Goal: Information Seeking & Learning: Find specific fact

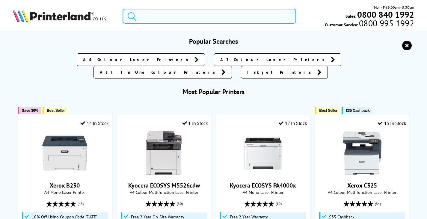
click at [171, 14] on input "search" at bounding box center [210, 16] width 174 height 15
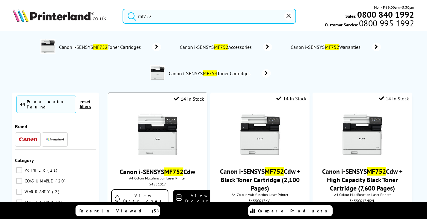
type input "mf752"
click at [154, 145] on img at bounding box center [157, 134] width 45 height 45
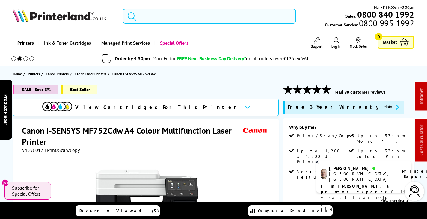
click at [178, 16] on input "search" at bounding box center [210, 16] width 174 height 15
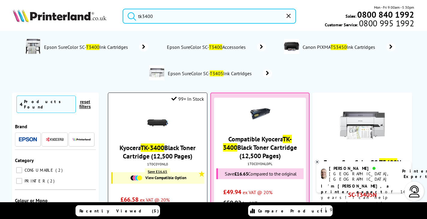
type input "tk3400"
click at [168, 145] on link "Kyocera TK-3400 Black Toner Cartridge (12,500 Pages)" at bounding box center [158, 152] width 76 height 17
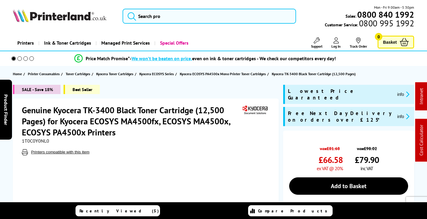
click at [37, 139] on span "1T0C0Y0NL0" at bounding box center [35, 141] width 27 height 6
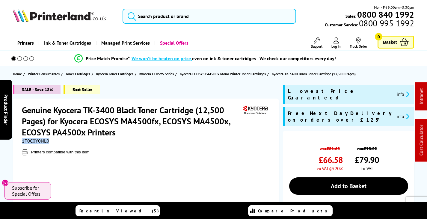
copy span "1T0C0Y0NL0"
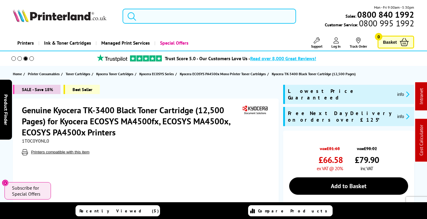
click at [180, 14] on input "search" at bounding box center [210, 16] width 174 height 15
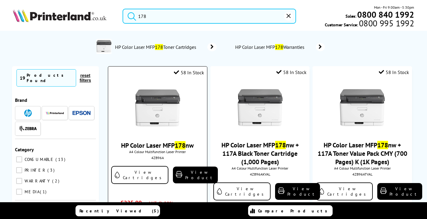
type input "178"
click at [176, 104] on img at bounding box center [157, 108] width 45 height 45
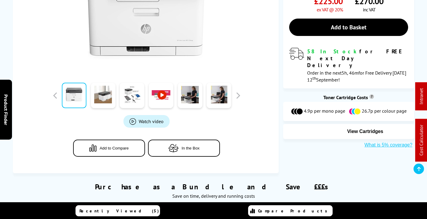
scroll to position [197, 0]
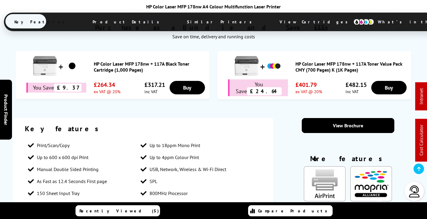
click at [271, 23] on span "View Cartridges" at bounding box center [317, 22] width 92 height 16
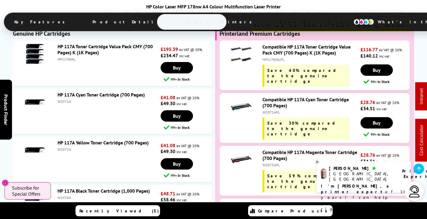
scroll to position [1745, 0]
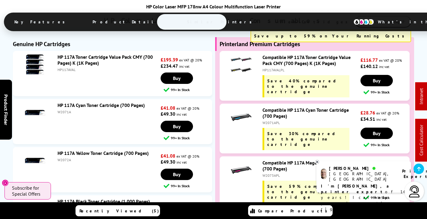
click at [64, 206] on div "W2070A" at bounding box center [109, 208] width 102 height 4
copy div "W2070A"
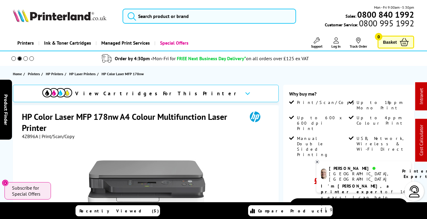
click at [320, 42] on link "Support" at bounding box center [316, 42] width 11 height 11
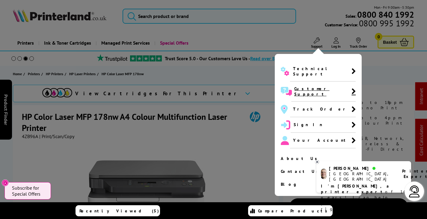
click at [311, 86] on span "Customer Support" at bounding box center [322, 91] width 57 height 11
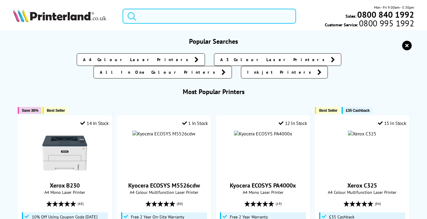
click at [230, 20] on input "search" at bounding box center [210, 16] width 174 height 15
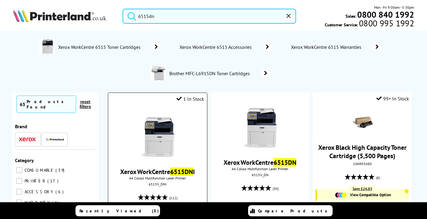
type input "6515dn"
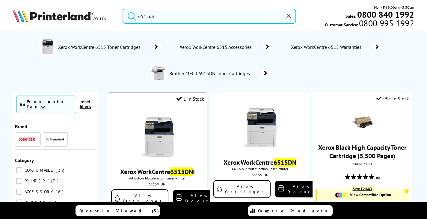
click at [144, 134] on img at bounding box center [157, 134] width 45 height 45
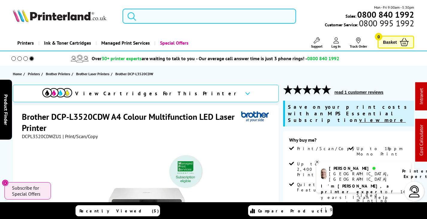
click at [162, 10] on input "search" at bounding box center [210, 16] width 174 height 15
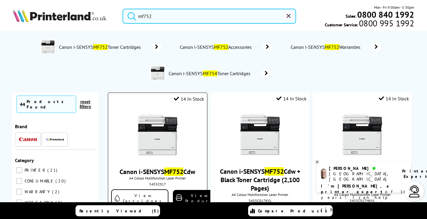
type input "mf752"
click at [161, 130] on img at bounding box center [157, 134] width 45 height 45
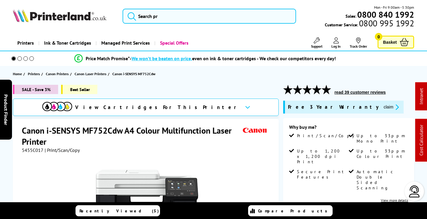
click at [31, 130] on h1 "Canon i-SENSYS MF752Cdw A4 Colour Multifunction Laser Printer" at bounding box center [131, 136] width 219 height 22
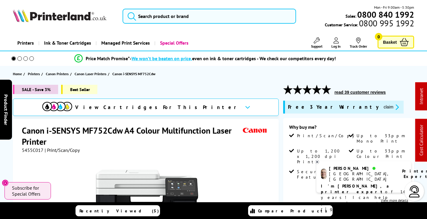
click at [33, 151] on span "5455C017" at bounding box center [33, 150] width 22 height 6
click at [34, 151] on span "5455C017" at bounding box center [33, 150] width 22 height 6
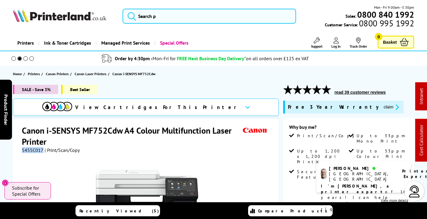
copy span "5455C017"
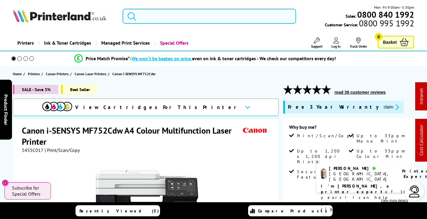
click at [145, 15] on input "search" at bounding box center [210, 16] width 174 height 15
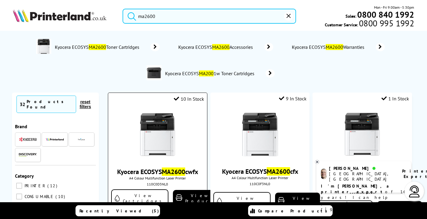
type input "ma2600"
click at [162, 124] on img at bounding box center [157, 134] width 45 height 45
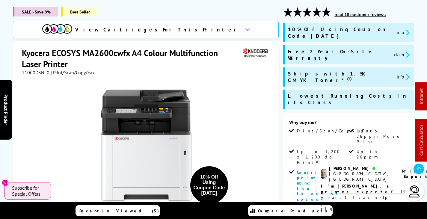
scroll to position [90, 0]
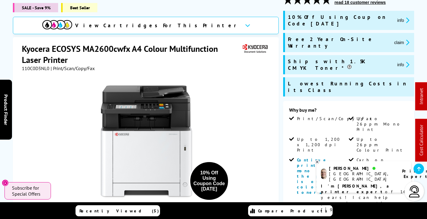
click at [40, 66] on span "110C0D3NL0" at bounding box center [36, 68] width 28 height 6
copy span "110C0D3NL0"
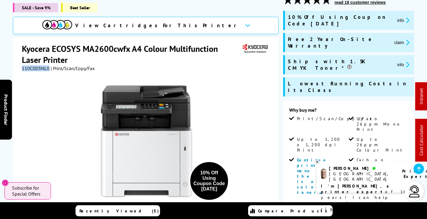
click at [393, 39] on button "claim" at bounding box center [402, 42] width 19 height 7
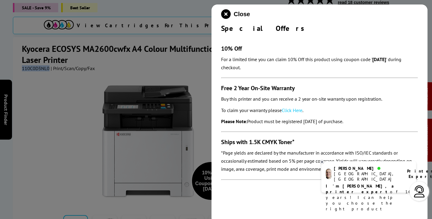
click at [298, 110] on link "Click Here" at bounding box center [292, 110] width 21 height 6
click at [223, 14] on icon "close modal" at bounding box center [226, 14] width 10 height 10
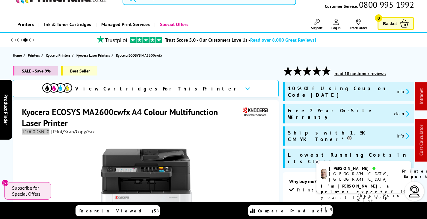
scroll to position [0, 0]
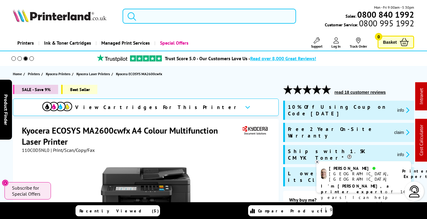
click at [142, 14] on input "search" at bounding box center [210, 16] width 174 height 15
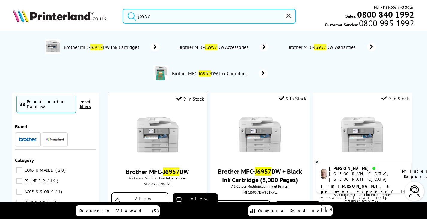
type input "j6957"
click at [161, 126] on img at bounding box center [157, 134] width 45 height 45
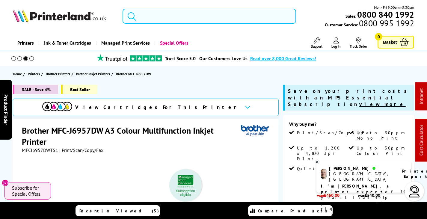
click at [155, 17] on input "search" at bounding box center [210, 16] width 174 height 15
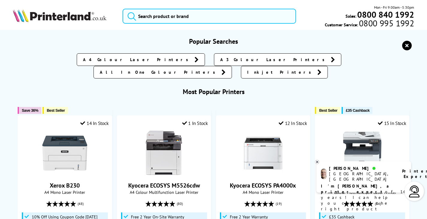
click at [86, 14] on img at bounding box center [60, 15] width 94 height 13
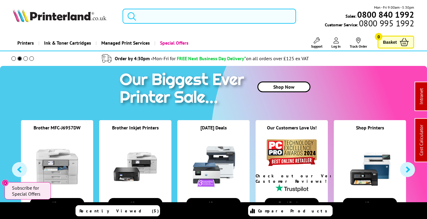
click at [156, 16] on input "search" at bounding box center [210, 16] width 174 height 15
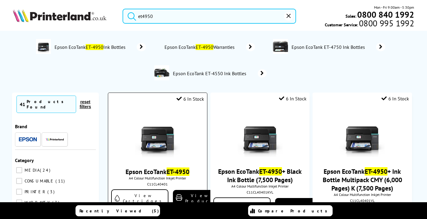
type input "et4950"
click at [156, 138] on img at bounding box center [157, 134] width 45 height 45
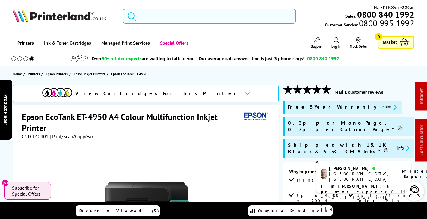
drag, startPoint x: 177, startPoint y: 19, endPoint x: 181, endPoint y: 21, distance: 5.5
click at [176, 20] on input "search" at bounding box center [210, 16] width 174 height 15
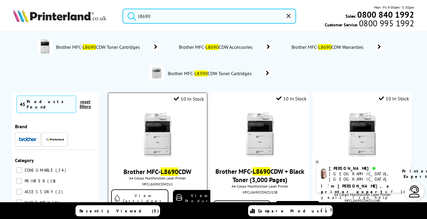
type input "l8690"
click at [163, 136] on img at bounding box center [157, 134] width 45 height 45
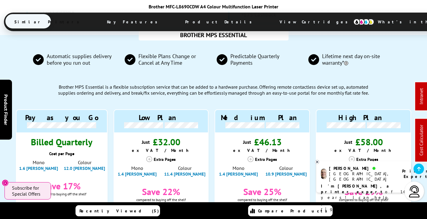
scroll to position [540, 0]
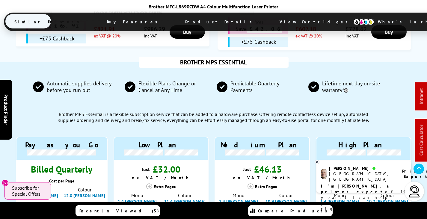
click at [271, 18] on span "View Cartridges" at bounding box center [317, 22] width 92 height 16
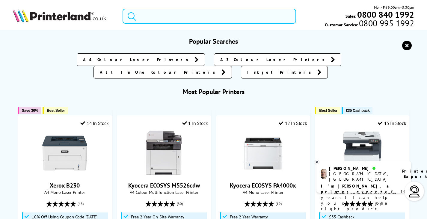
click at [156, 18] on input "search" at bounding box center [210, 16] width 174 height 15
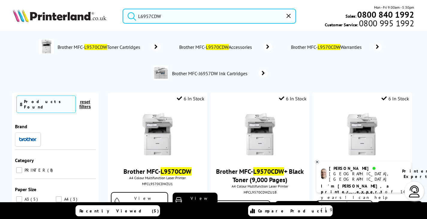
drag, startPoint x: 119, startPoint y: 16, endPoint x: -70, endPoint y: 22, distance: 188.4
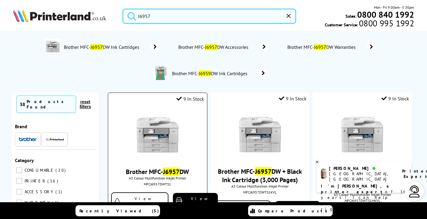
type input "J6957"
click at [163, 125] on img at bounding box center [157, 134] width 45 height 45
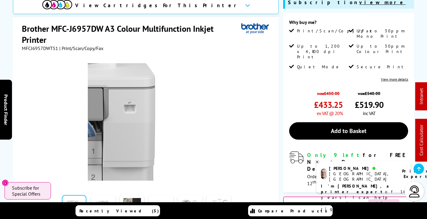
scroll to position [240, 0]
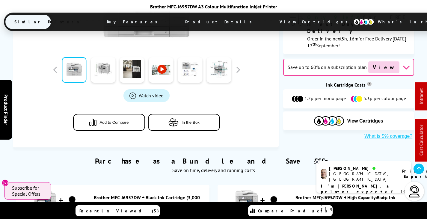
click at [271, 19] on span "View Cartridges" at bounding box center [317, 22] width 92 height 16
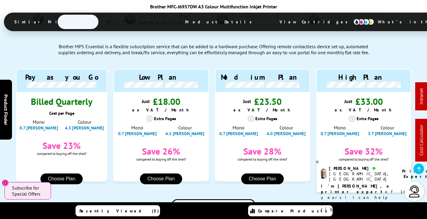
scroll to position [570, 0]
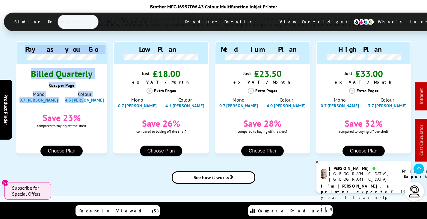
drag, startPoint x: 31, startPoint y: 45, endPoint x: 94, endPoint y: 103, distance: 86.1
click at [94, 103] on div "Pay as you Go Billed Quarterly Cost per Page Mono 0.7 pence Colour 4.3 pence co…" at bounding box center [62, 94] width 92 height 107
copy div "Pay as you Go Billed Quarterly Cost per Page Mono 0.7 pence Colour 4.3 pence"
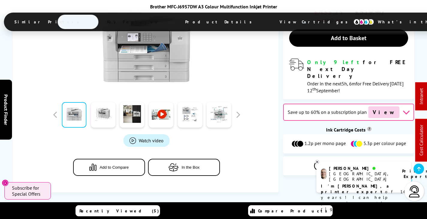
scroll to position [0, 0]
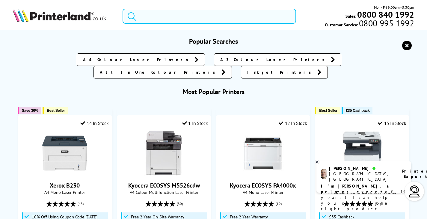
drag, startPoint x: 182, startPoint y: 12, endPoint x: 188, endPoint y: 21, distance: 11.3
click at [181, 12] on input "search" at bounding box center [210, 16] width 174 height 15
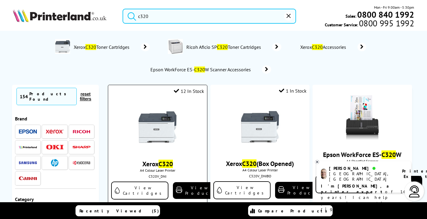
type input "c320"
click at [160, 130] on img at bounding box center [157, 127] width 45 height 45
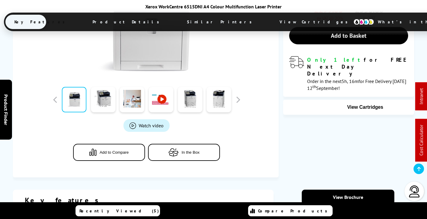
click at [271, 19] on span "View Cartridges" at bounding box center [317, 22] width 92 height 16
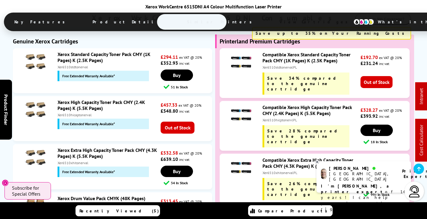
scroll to position [1948, 0]
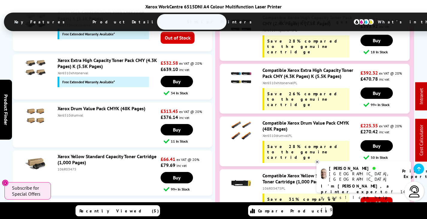
click at [278, 133] on div "Xer6510drumvalPL" at bounding box center [311, 135] width 97 height 4
copy div "Xer6510drumvalPL"
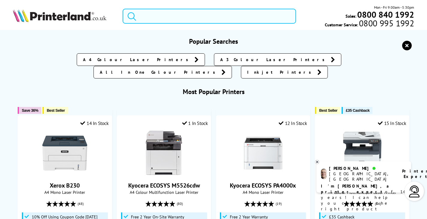
drag, startPoint x: 198, startPoint y: 17, endPoint x: 197, endPoint y: 20, distance: 3.1
click at [196, 18] on input "search" at bounding box center [210, 16] width 174 height 15
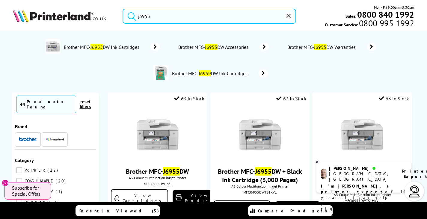
drag, startPoint x: 183, startPoint y: 11, endPoint x: 35, endPoint y: 19, distance: 148.7
click at [33, 19] on div "j6955 Mon - Fri 9:00am - 5:30pm Sales: 0800 840 1992 Customer Service: 0800 995…" at bounding box center [213, 17] width 427 height 26
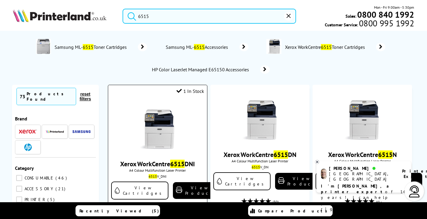
type input "6515"
click at [156, 125] on img at bounding box center [157, 127] width 45 height 45
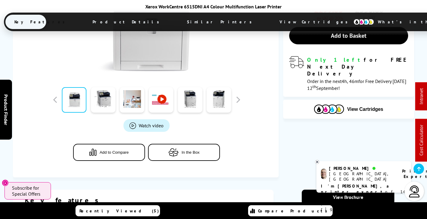
click at [271, 24] on span "View Cartridges" at bounding box center [317, 22] width 92 height 16
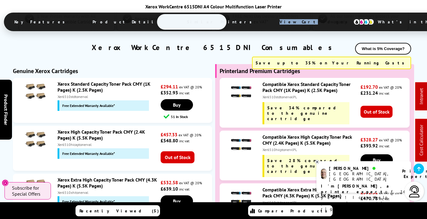
scroll to position [1861, 0]
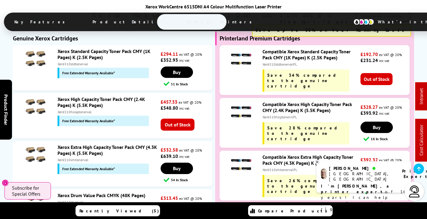
click at [276, 168] on div "Xer6510xhitonervalPL" at bounding box center [311, 170] width 97 height 4
copy div "Xer6510xhitonervalPL"
drag, startPoint x: 279, startPoint y: 116, endPoint x: 276, endPoint y: 117, distance: 3.0
drag, startPoint x: 276, startPoint y: 117, endPoint x: 242, endPoint y: 128, distance: 35.6
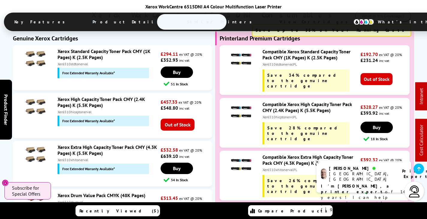
click at [242, 151] on li "Compatible Xerox Extra High Capacity Toner Pack CMY (4.3K Pages) K (5.5K Pages)…" at bounding box center [315, 176] width 190 height 50
drag, startPoint x: 296, startPoint y: 118, endPoint x: 263, endPoint y: 117, distance: 33.6
click at [263, 168] on div "Xer6510xhitonervalPL" at bounding box center [311, 170] width 97 height 4
copy div "Xer6510xhitonervalPL"
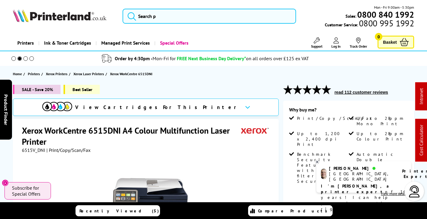
click at [320, 45] on span "Support" at bounding box center [316, 46] width 11 height 4
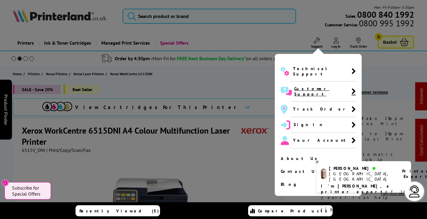
click at [304, 86] on span "Customer Support" at bounding box center [322, 91] width 57 height 11
